Goal: Navigation & Orientation: Understand site structure

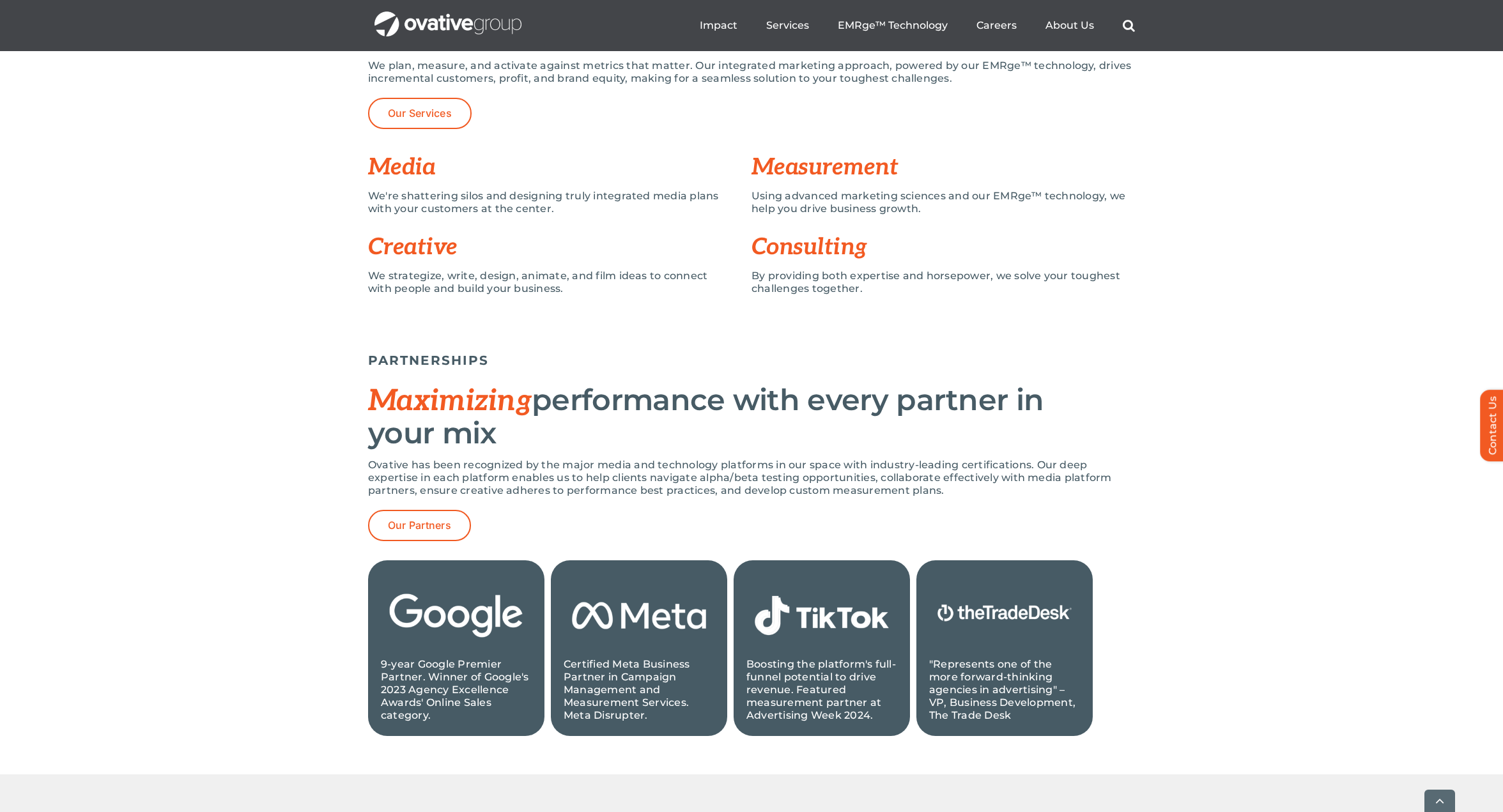
scroll to position [1191, 0]
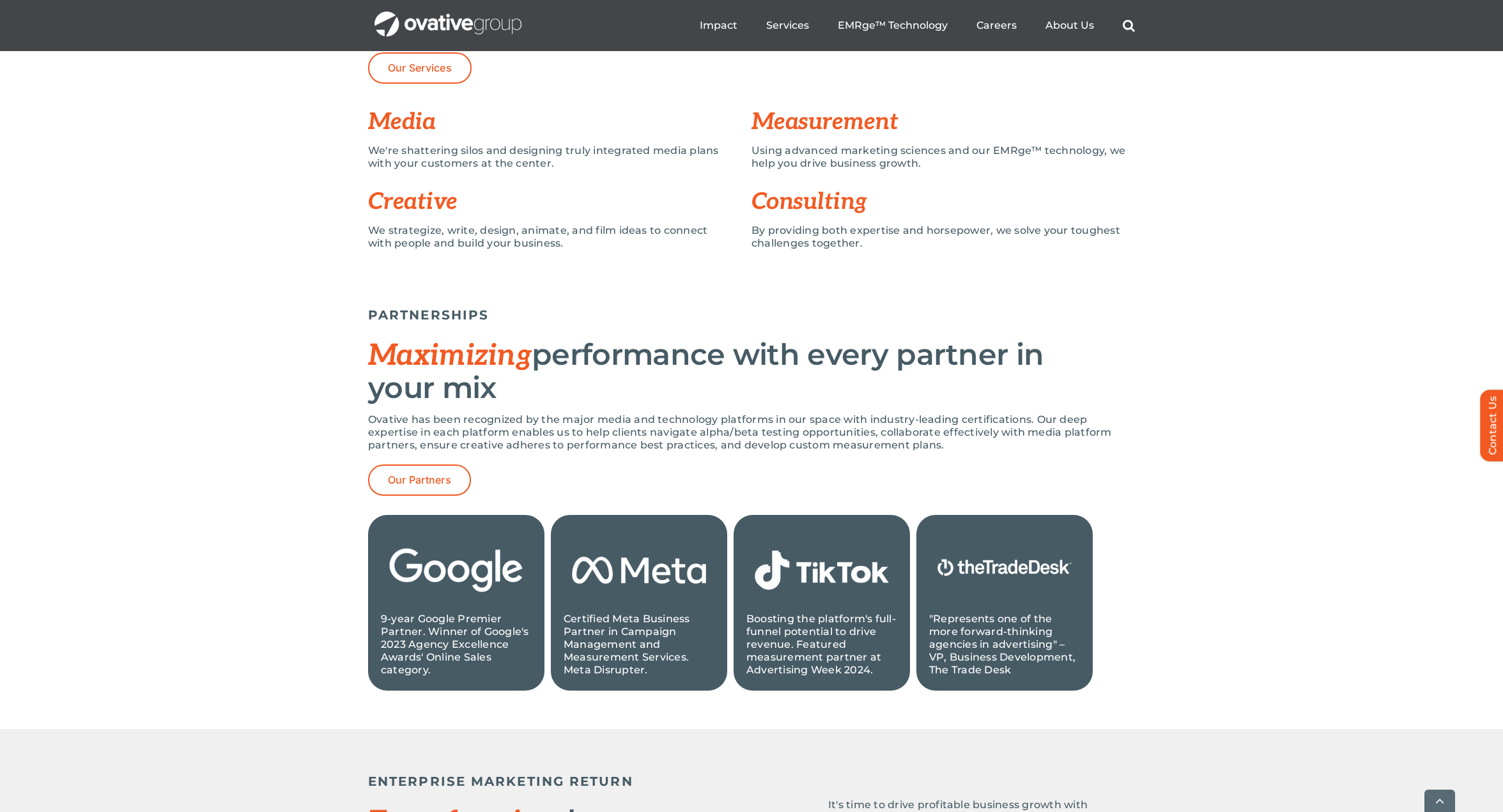
click at [1386, 481] on div "PARTNERSHIPS Maximizing performance with every partner in your mix Ovative has …" at bounding box center [752, 505] width 1503 height 447
click at [1336, 406] on div "PARTNERSHIPS Maximizing performance with every partner in your mix Ovative has …" at bounding box center [752, 505] width 1503 height 447
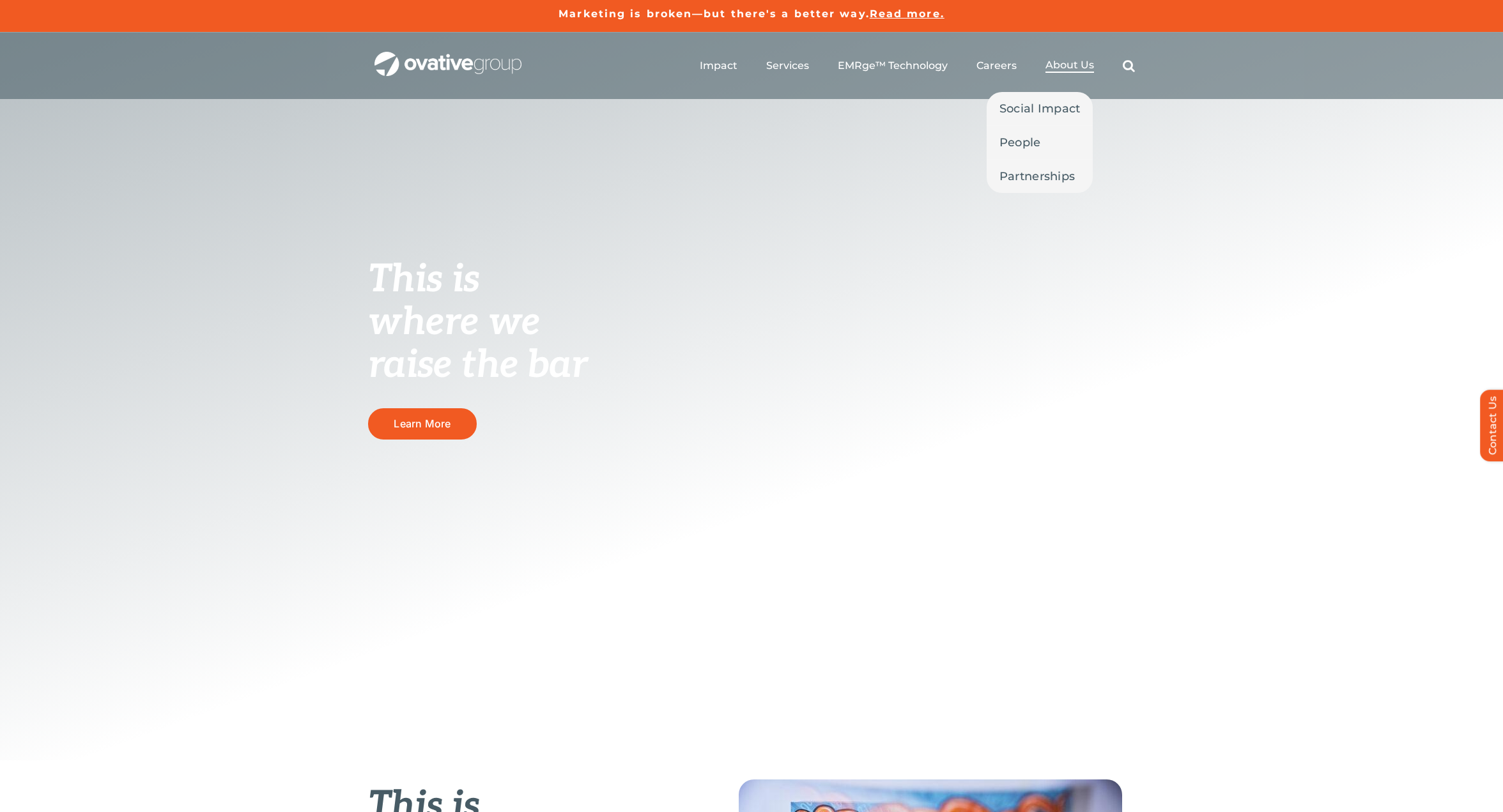
click at [1064, 62] on span "About Us" at bounding box center [1069, 64] width 49 height 13
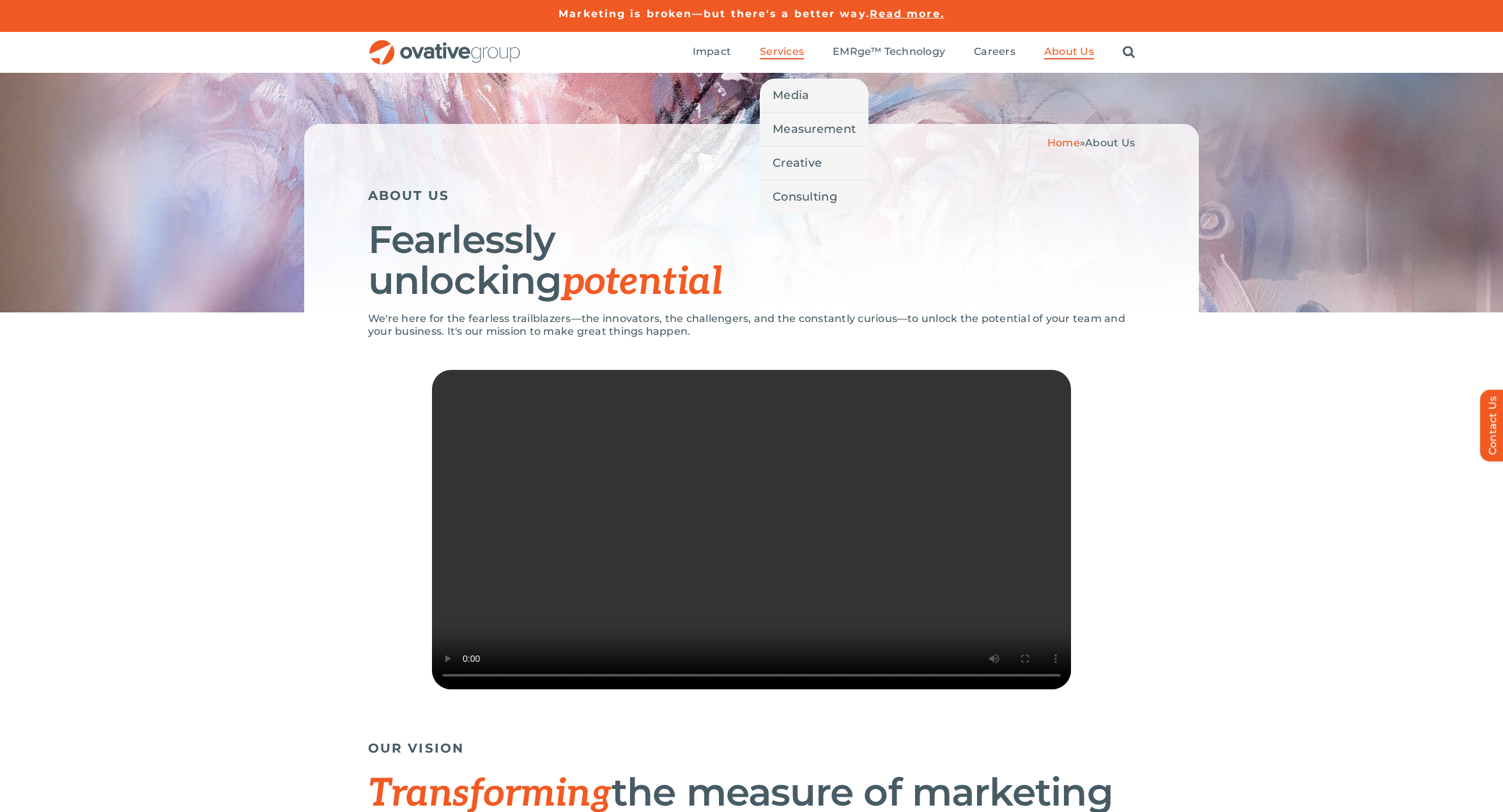
click at [780, 53] on span "Services" at bounding box center [781, 52] width 44 height 13
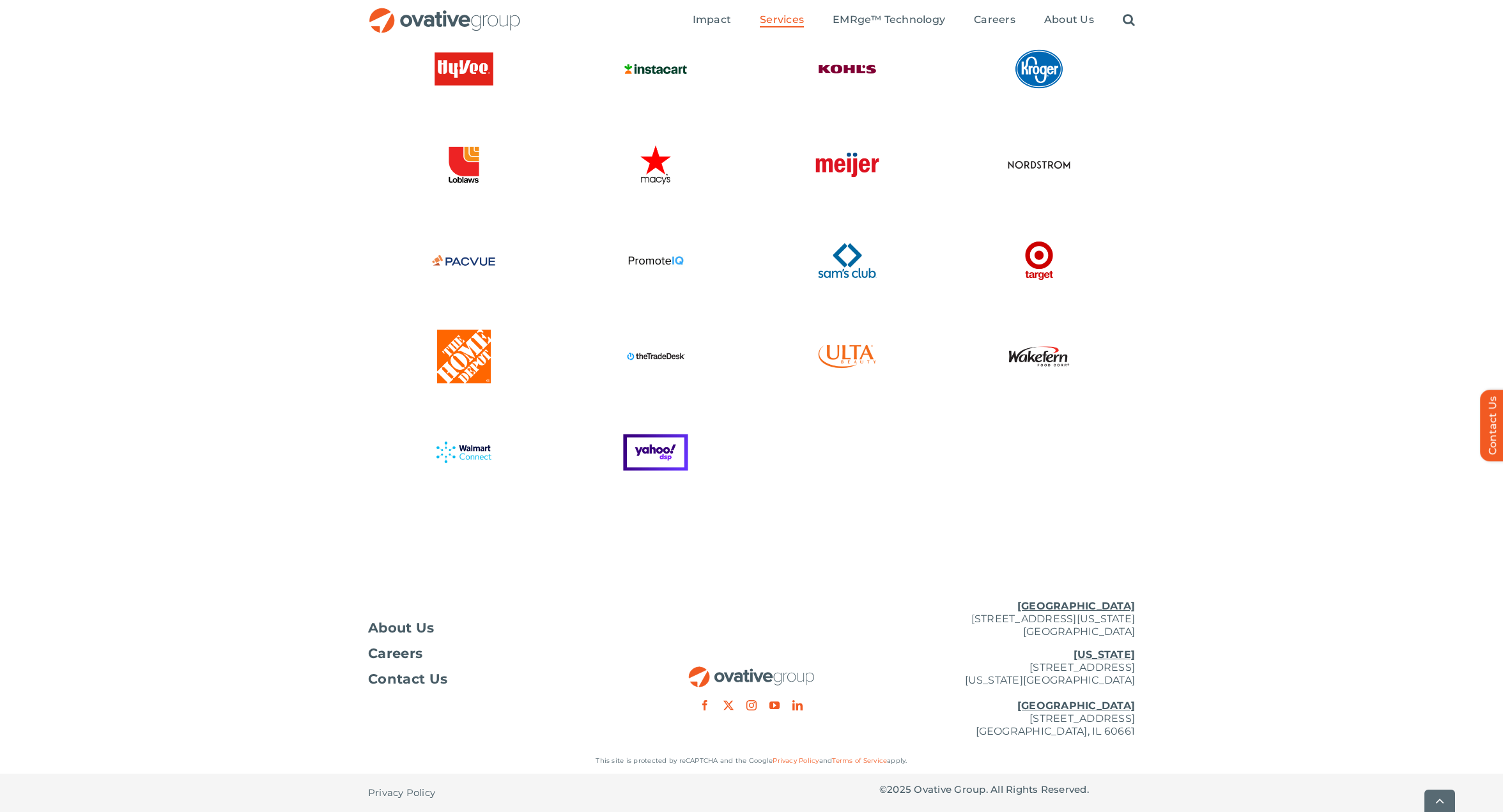
scroll to position [3203, 0]
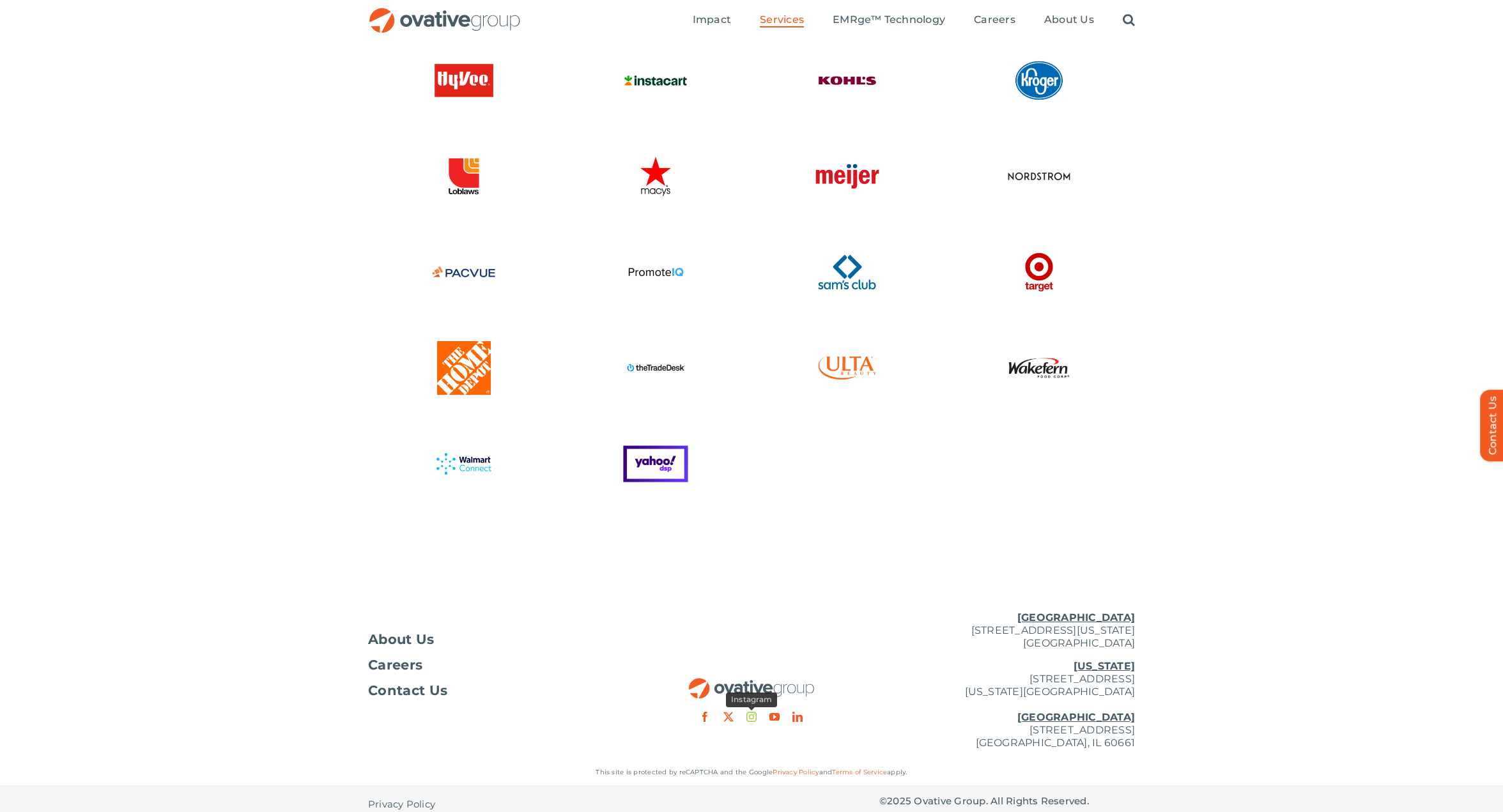
click at [752, 718] on link "instagram" at bounding box center [752, 717] width 10 height 10
